Goal: Information Seeking & Learning: Learn about a topic

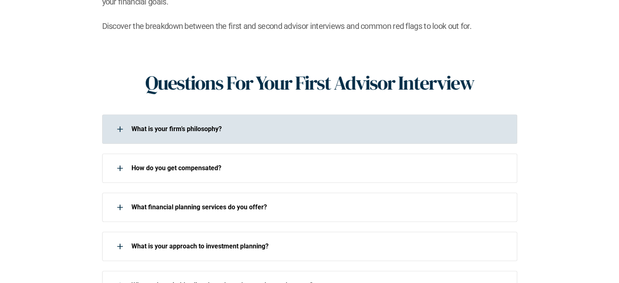
click at [123, 121] on div at bounding box center [120, 129] width 16 height 16
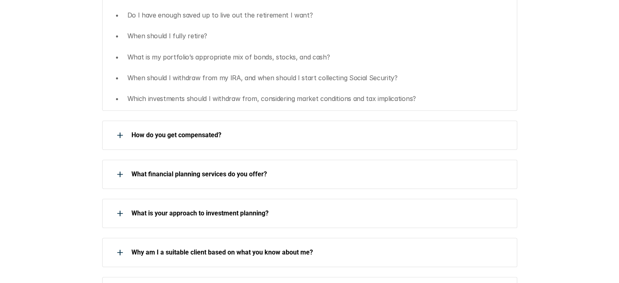
scroll to position [477, 0]
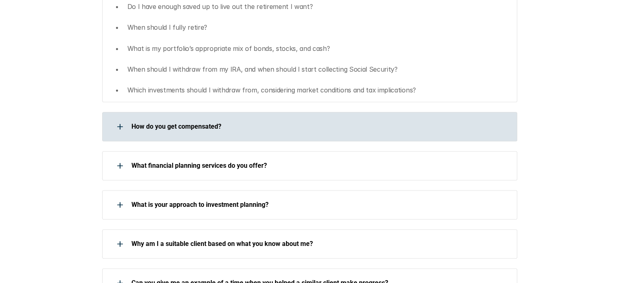
click at [116, 118] on div at bounding box center [120, 126] width 16 height 16
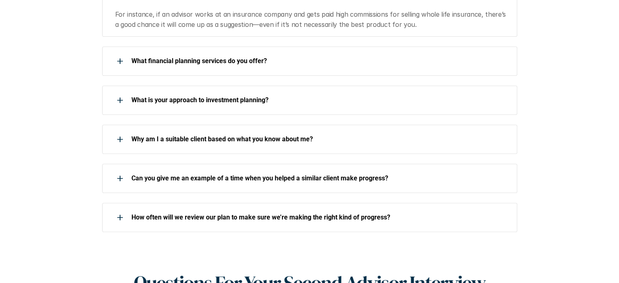
scroll to position [653, 0]
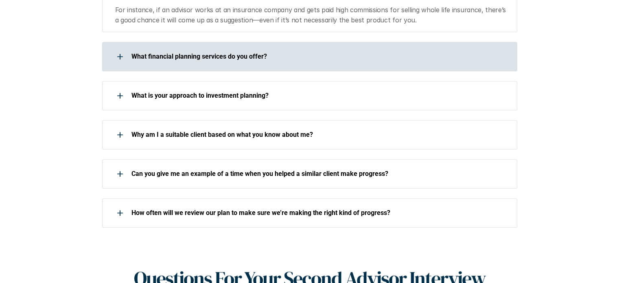
click at [117, 56] on icon at bounding box center [120, 56] width 6 height 1
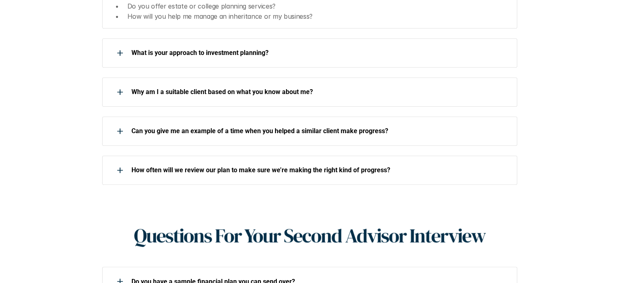
scroll to position [788, 0]
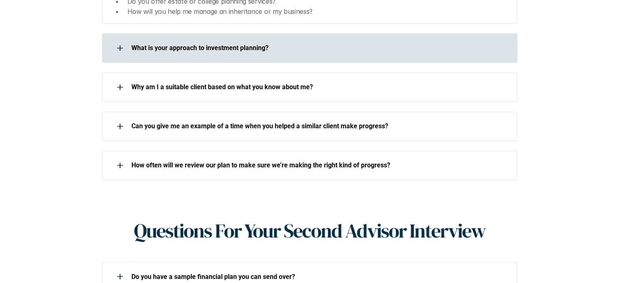
click at [120, 40] on div at bounding box center [120, 48] width 16 height 16
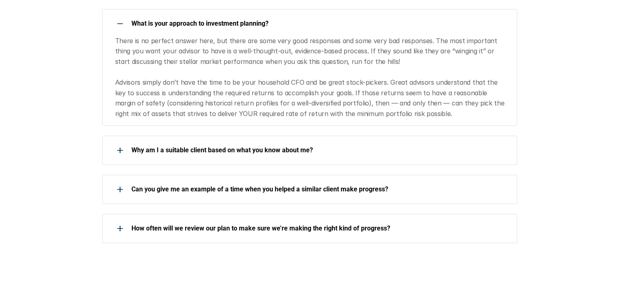
scroll to position [810, 0]
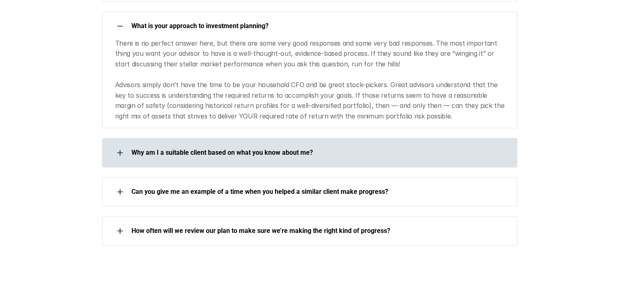
click at [116, 144] on div at bounding box center [120, 152] width 16 height 16
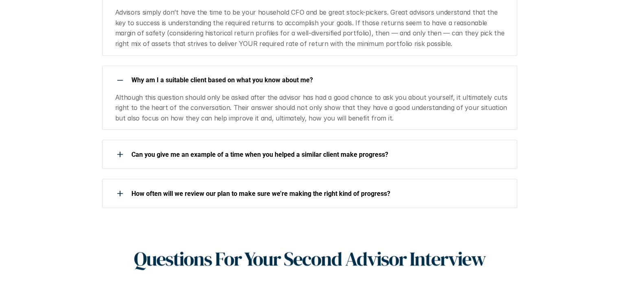
scroll to position [884, 0]
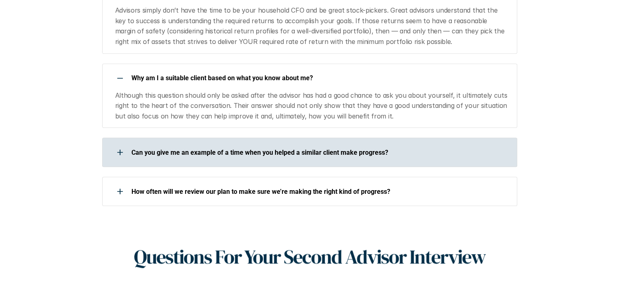
click at [112, 144] on div at bounding box center [120, 152] width 16 height 16
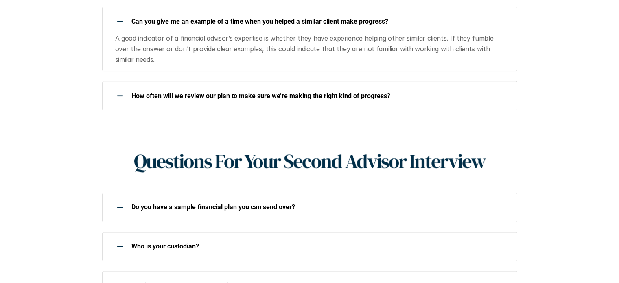
scroll to position [1020, 0]
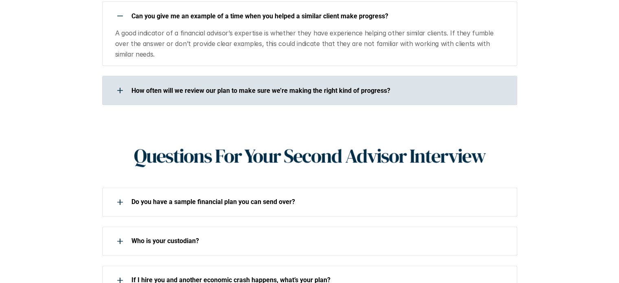
click at [112, 82] on div at bounding box center [120, 90] width 16 height 16
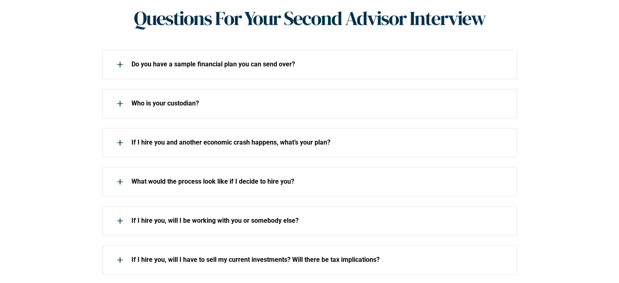
scroll to position [1254, 0]
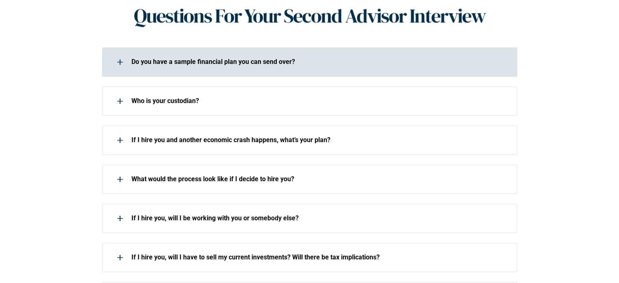
click at [122, 54] on div at bounding box center [120, 62] width 16 height 16
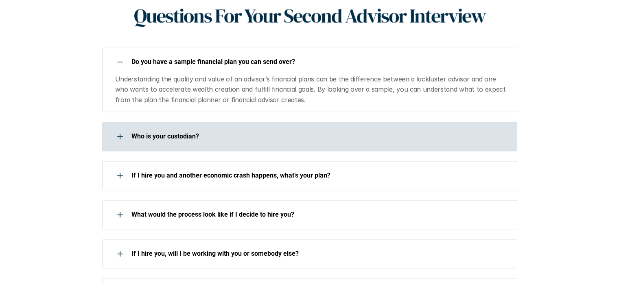
click at [414, 128] on div "Who is your custodian?" at bounding box center [304, 136] width 404 height 16
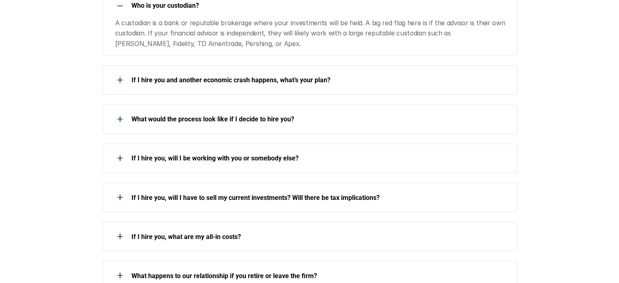
scroll to position [1387, 0]
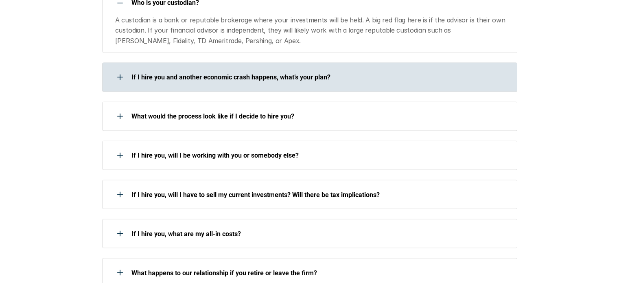
click at [117, 69] on div at bounding box center [120, 77] width 16 height 16
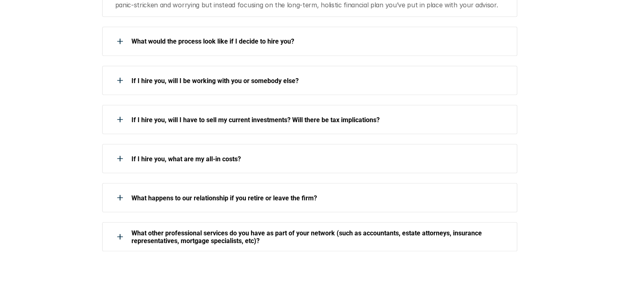
scroll to position [1503, 0]
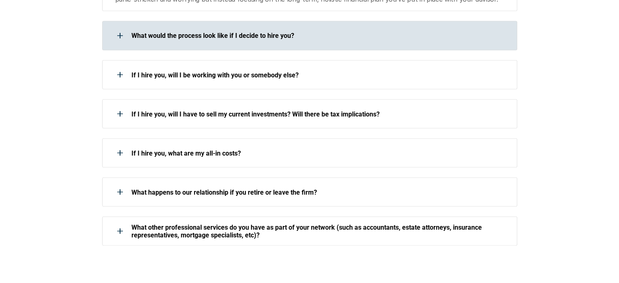
click at [118, 27] on div at bounding box center [120, 35] width 16 height 16
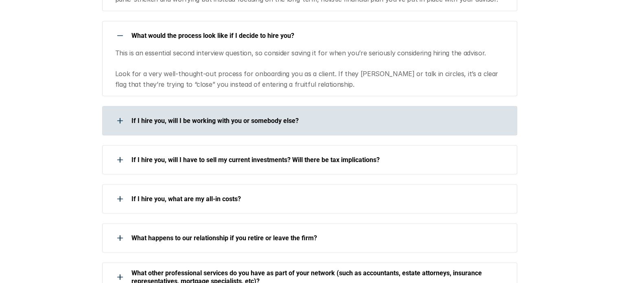
click at [120, 112] on div at bounding box center [120, 120] width 16 height 16
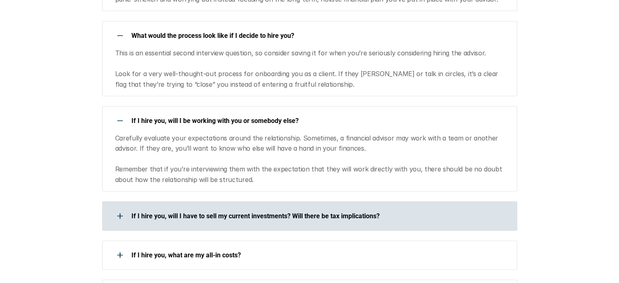
click at [121, 207] on div at bounding box center [120, 215] width 16 height 16
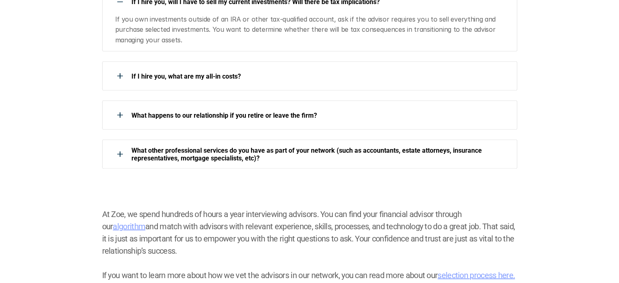
scroll to position [1719, 0]
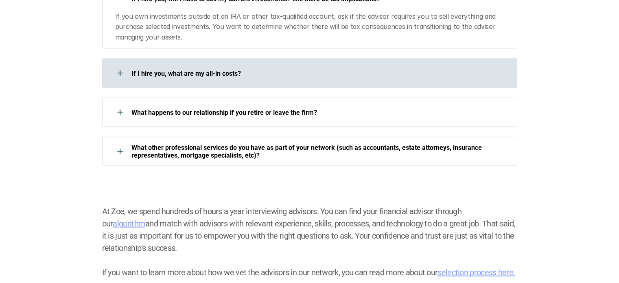
click at [118, 73] on use at bounding box center [120, 73] width 6 height 1
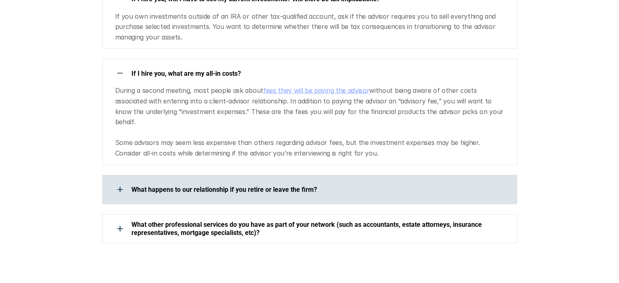
click at [118, 181] on div at bounding box center [120, 189] width 16 height 16
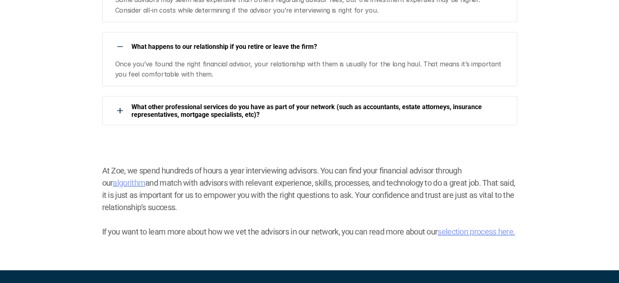
scroll to position [1865, 0]
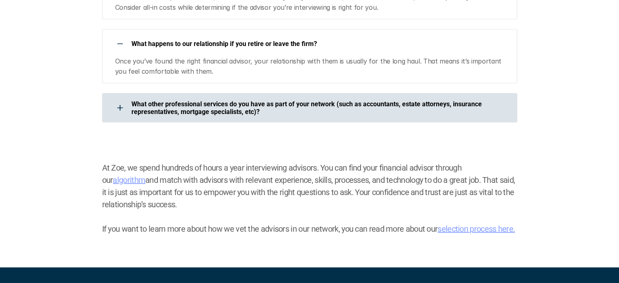
click at [118, 100] on div at bounding box center [120, 108] width 16 height 16
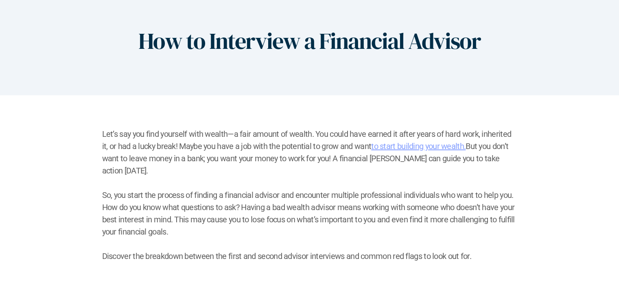
scroll to position [63, 0]
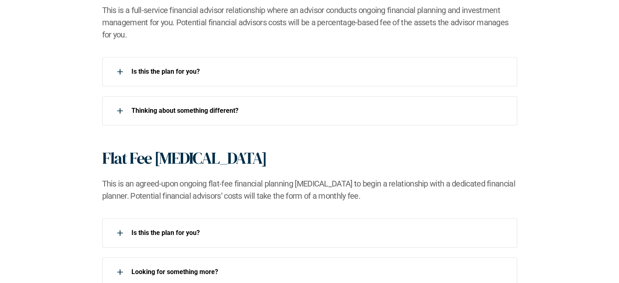
scroll to position [602, 0]
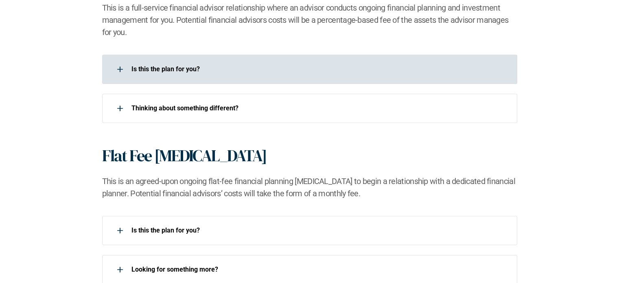
click at [118, 70] on div at bounding box center [120, 69] width 16 height 16
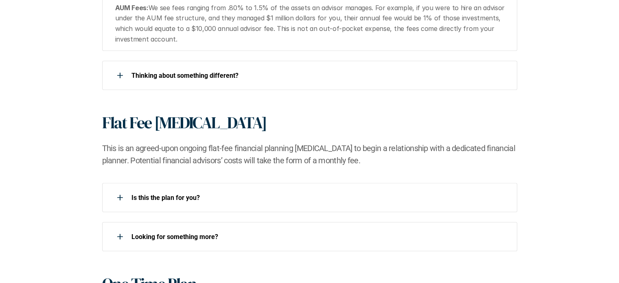
scroll to position [734, 0]
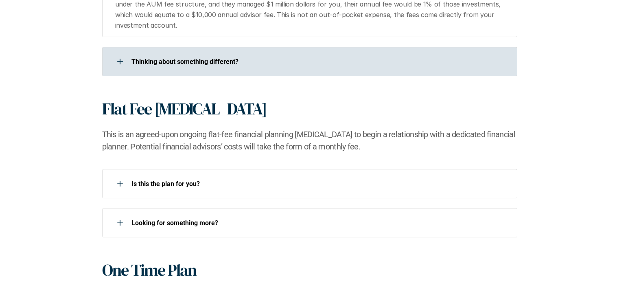
click at [117, 61] on use at bounding box center [120, 61] width 6 height 1
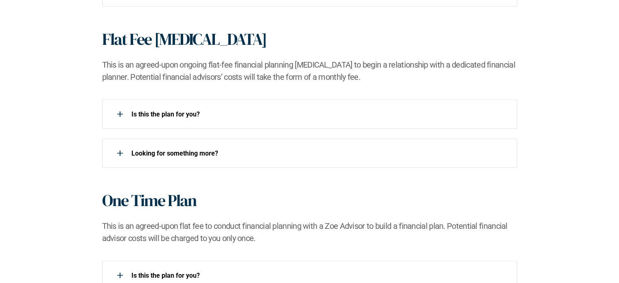
scroll to position [835, 0]
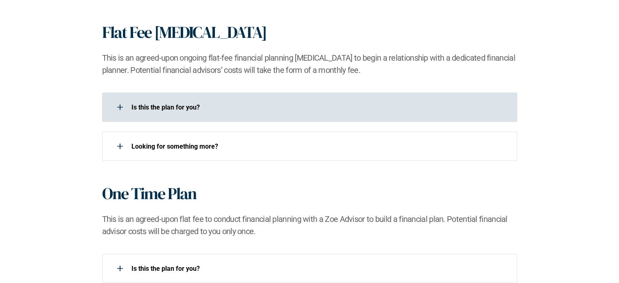
click at [121, 106] on div at bounding box center [120, 107] width 16 height 16
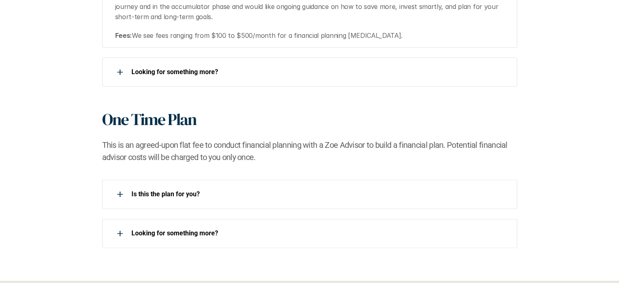
scroll to position [961, 0]
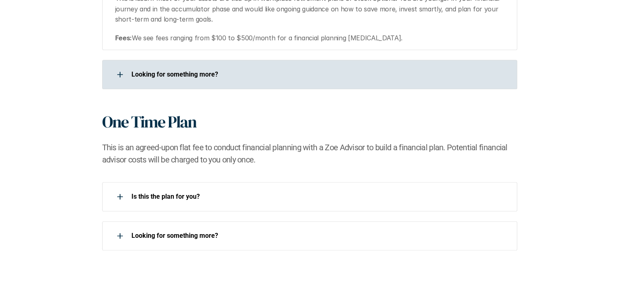
click at [116, 73] on div at bounding box center [120, 74] width 16 height 16
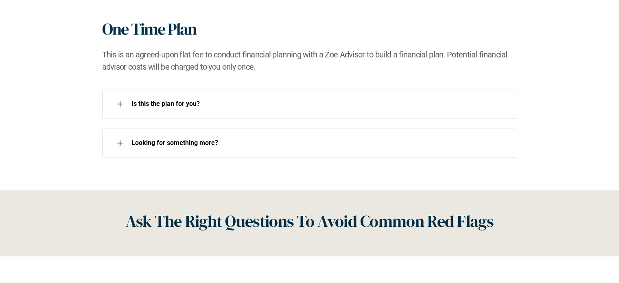
scroll to position [1083, 0]
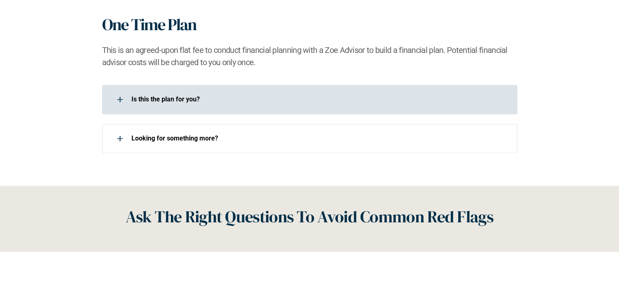
click at [110, 96] on div "Is this the plan for you?​" at bounding box center [304, 99] width 404 height 16
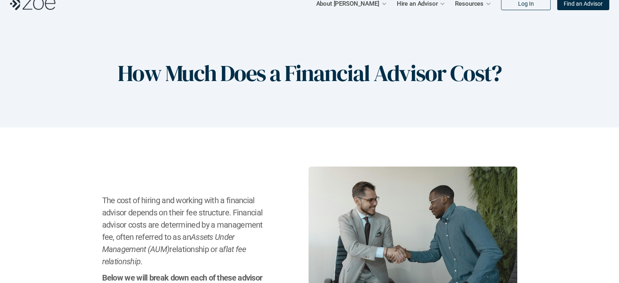
scroll to position [0, 0]
